Goal: Book appointment/travel/reservation

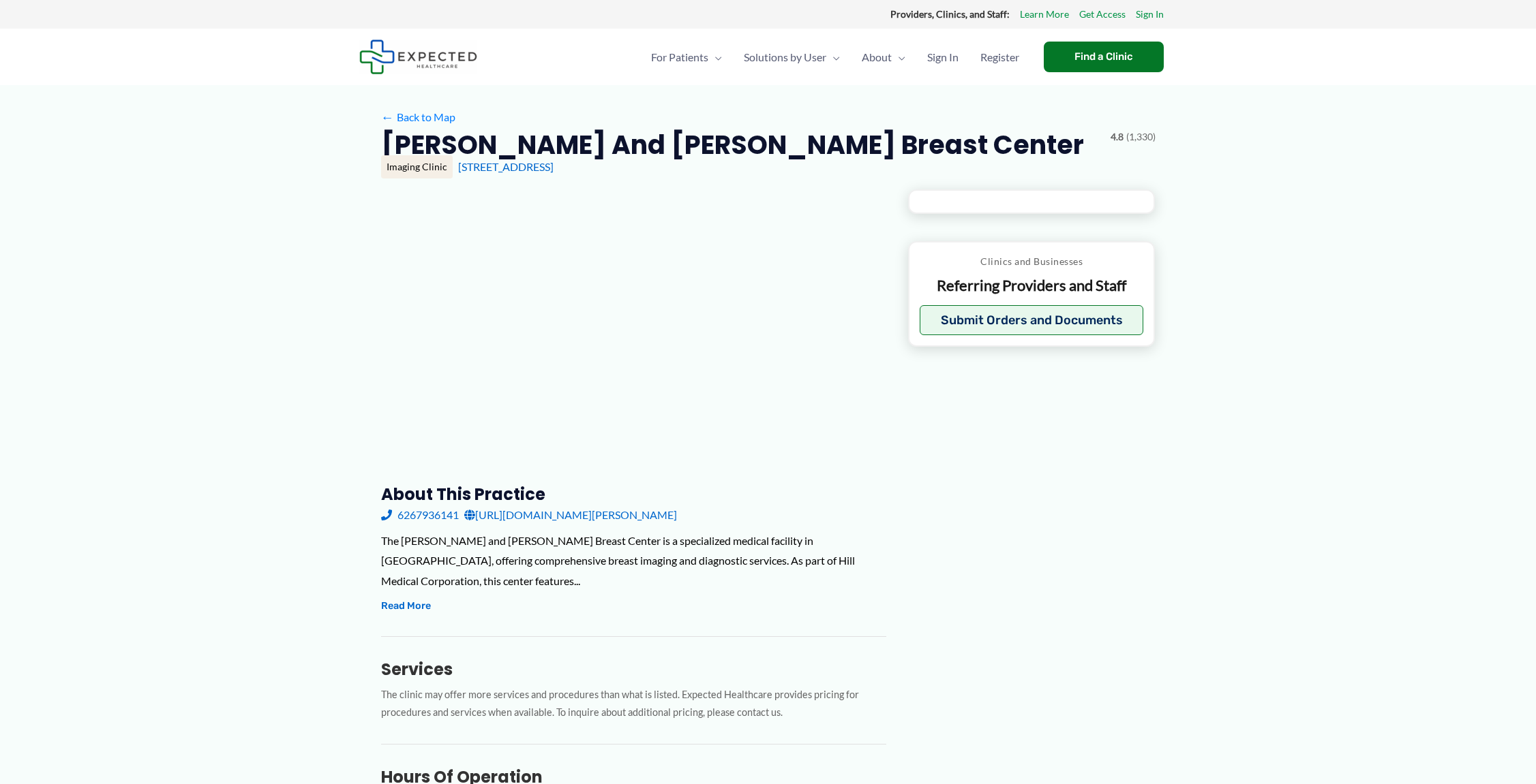
type input "**********"
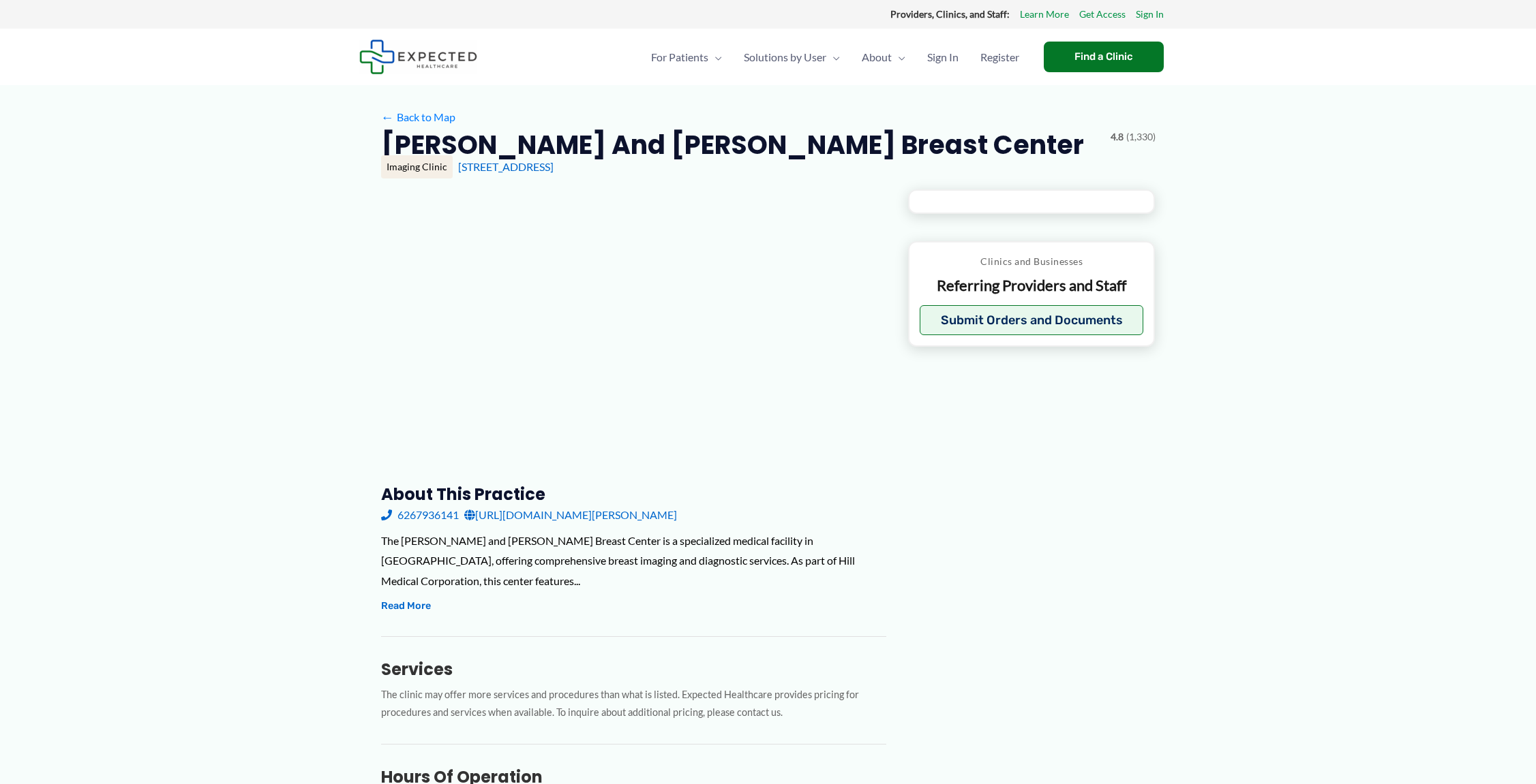
type input "**********"
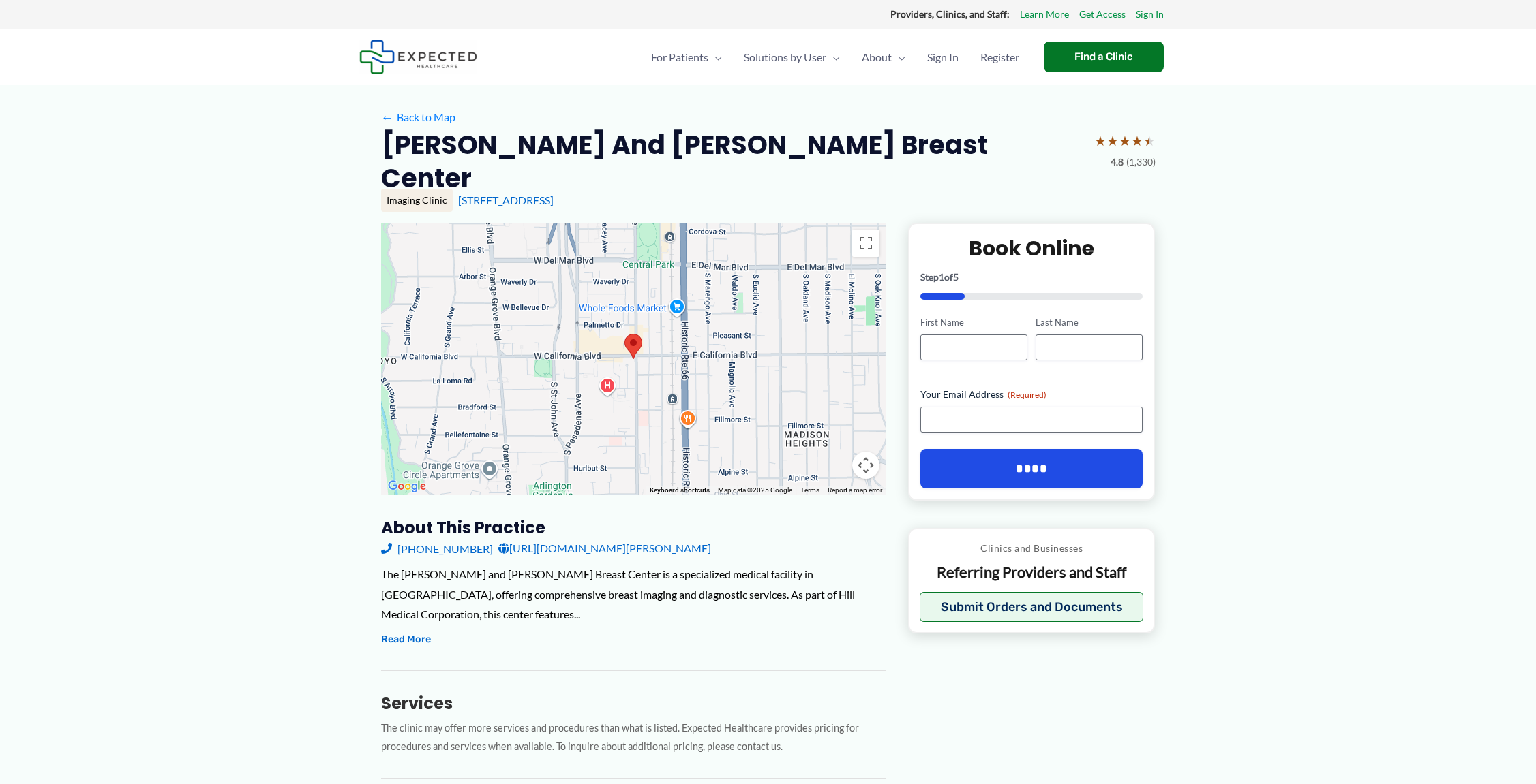
click at [674, 538] on link "[URL][DOMAIN_NAME][PERSON_NAME]" at bounding box center [604, 548] width 213 height 20
